Goal: Task Accomplishment & Management: Manage account settings

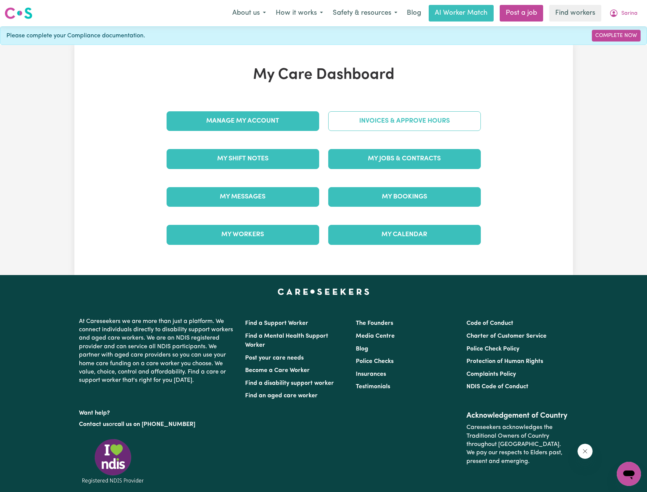
click at [386, 123] on link "Invoices & Approve Hours" at bounding box center [404, 121] width 152 height 20
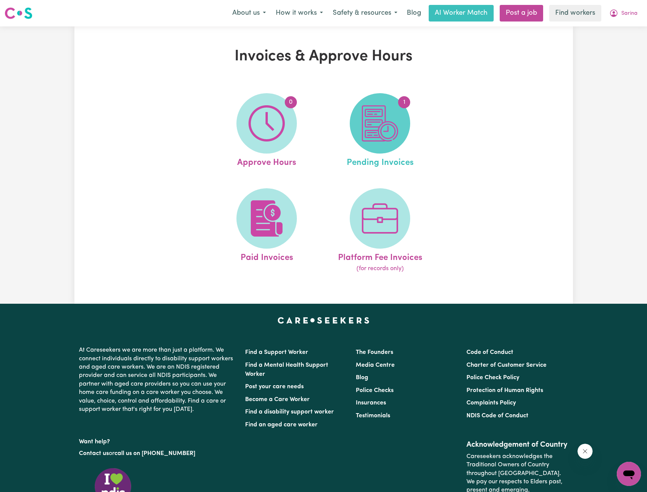
click at [375, 133] on img at bounding box center [380, 123] width 36 height 36
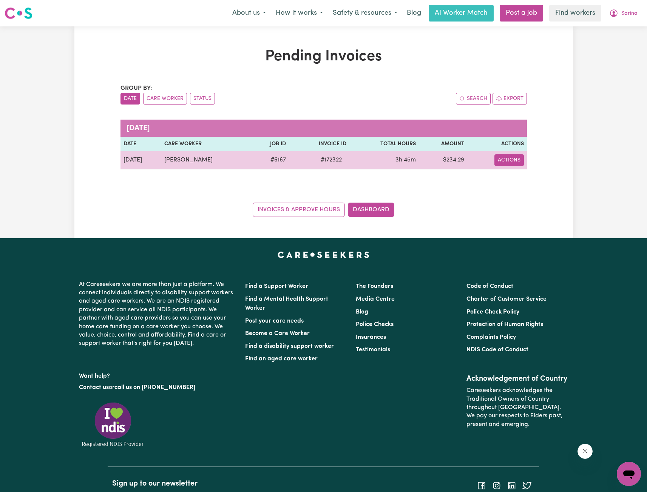
click at [508, 161] on button "Actions" at bounding box center [508, 160] width 29 height 12
click at [511, 178] on link "Download Invoice" at bounding box center [531, 177] width 69 height 15
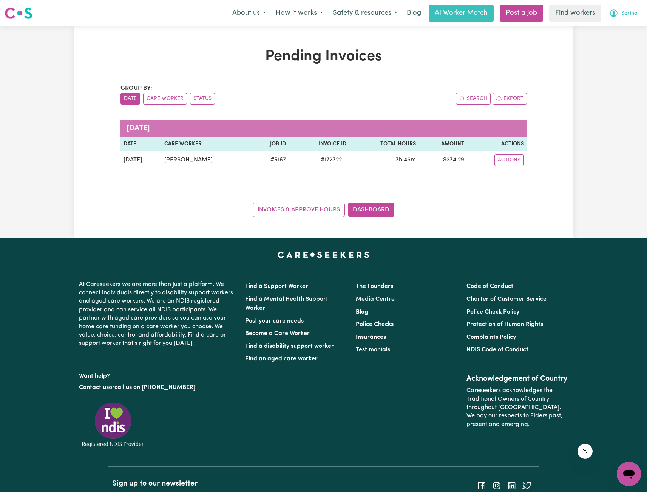
click at [616, 9] on button "Sarina" at bounding box center [623, 13] width 38 height 16
click at [610, 23] on link "My Dashboard" at bounding box center [612, 29] width 60 height 14
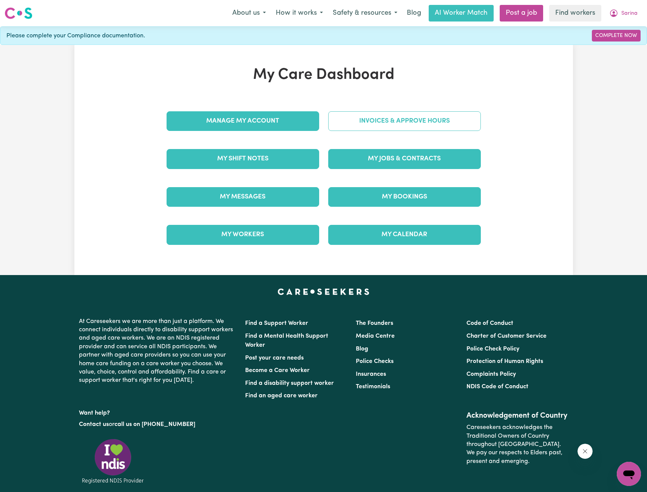
click at [411, 111] on link "Invoices & Approve Hours" at bounding box center [404, 121] width 152 height 20
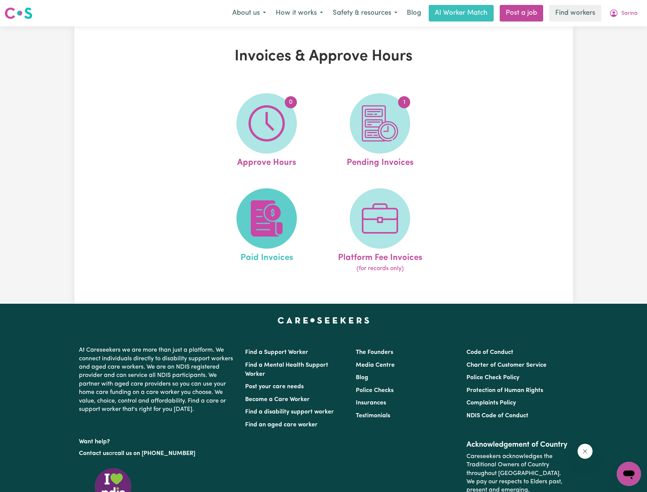
click at [274, 196] on span at bounding box center [266, 218] width 60 height 60
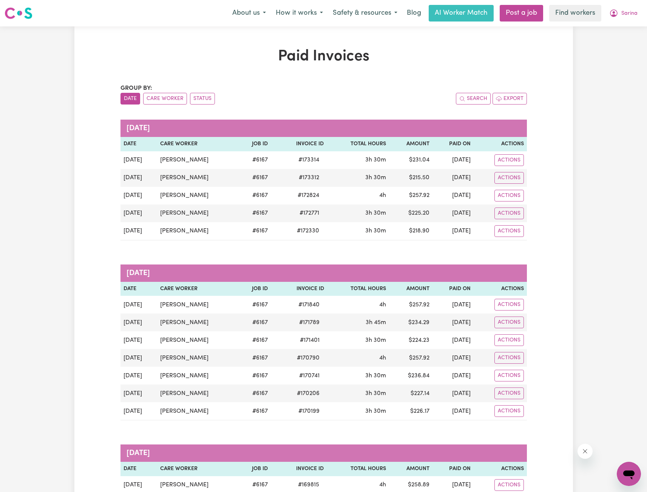
click at [625, 19] on button "Sarina" at bounding box center [623, 13] width 38 height 16
click at [606, 33] on link "My Dashboard" at bounding box center [612, 29] width 60 height 14
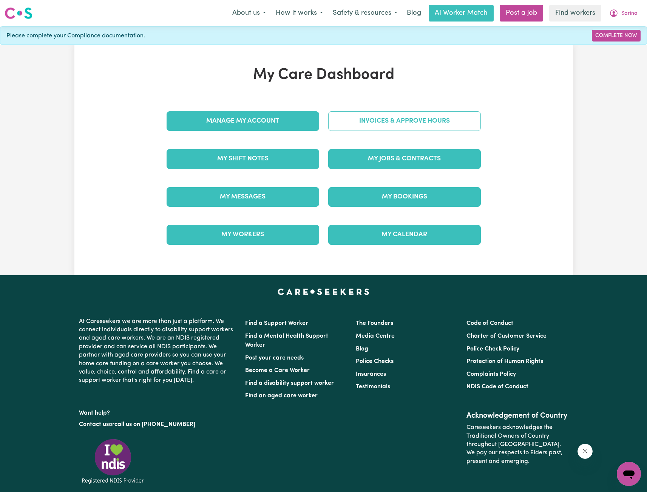
click at [430, 124] on link "Invoices & Approve Hours" at bounding box center [404, 121] width 152 height 20
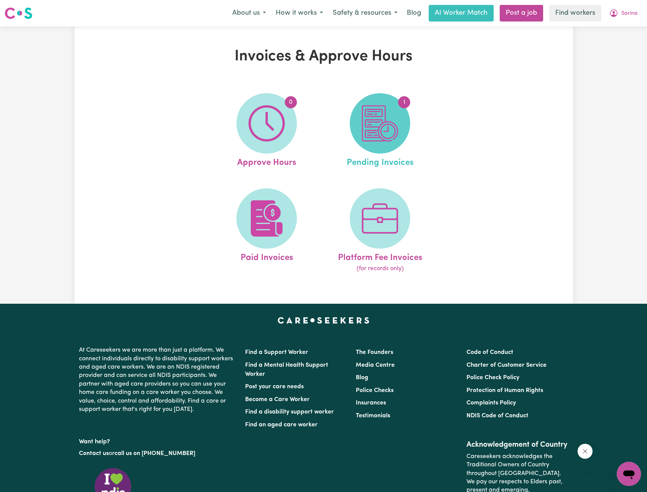
click at [395, 134] on img at bounding box center [380, 123] width 36 height 36
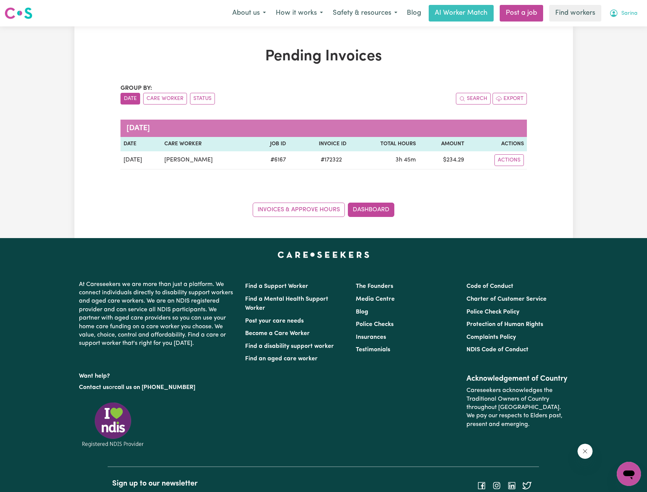
click at [628, 19] on button "Sarina" at bounding box center [623, 13] width 38 height 16
click at [615, 44] on link "Logout" at bounding box center [612, 43] width 60 height 14
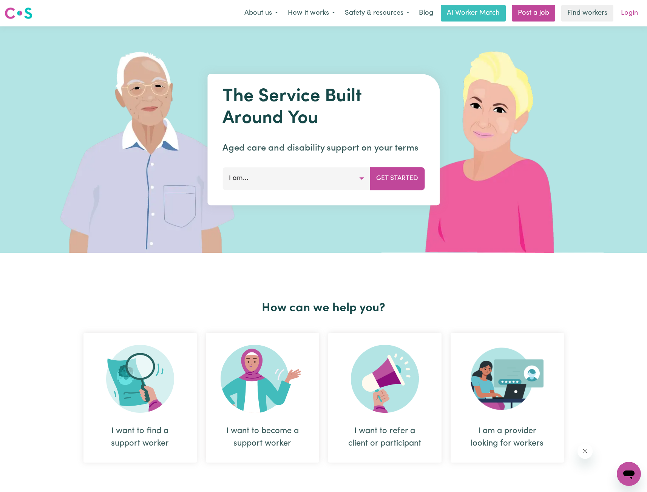
click at [627, 11] on link "Login" at bounding box center [629, 13] width 26 height 17
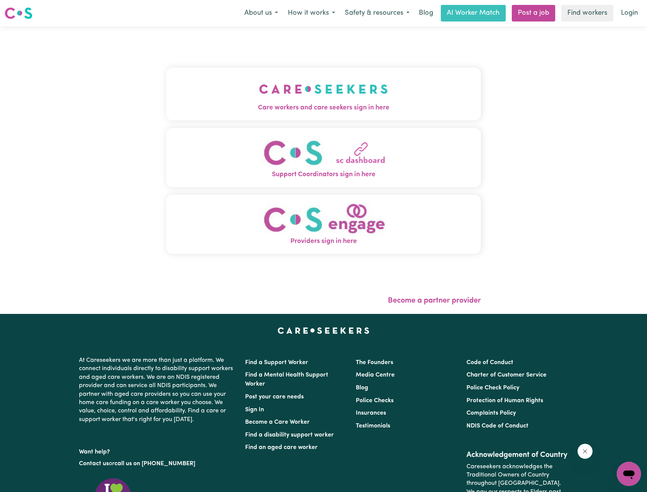
click at [340, 79] on button "Care workers and care seekers sign in here" at bounding box center [323, 94] width 314 height 53
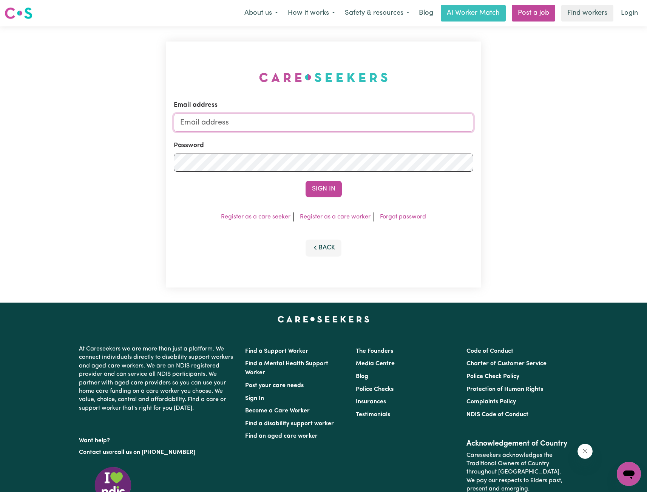
click at [369, 126] on input "Email address" at bounding box center [323, 123] width 299 height 18
drag, startPoint x: 218, startPoint y: 124, endPoint x: 389, endPoint y: 144, distance: 171.8
click at [387, 138] on form "Email address [EMAIL_ADDRESS][PERSON_NAME][DOMAIN_NAME] Password Sign In" at bounding box center [323, 148] width 299 height 97
type input "[EMAIL_ADDRESS][DOMAIN_NAME]"
click at [327, 192] on button "Sign In" at bounding box center [323, 189] width 36 height 17
